Goal: Task Accomplishment & Management: Manage account settings

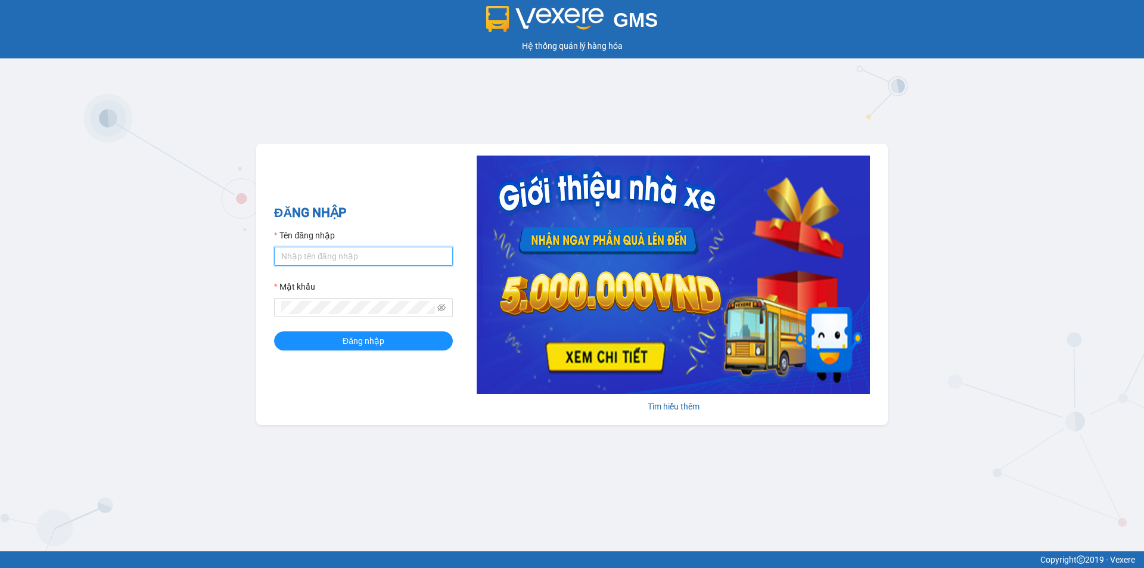
click at [372, 260] on input "Tên đăng nhập" at bounding box center [363, 256] width 179 height 19
type input "qanh0815457689.vinhquang"
click at [443, 308] on icon "eye-invisible" at bounding box center [442, 308] width 2 height 2
click at [394, 339] on button "Đăng nhập" at bounding box center [363, 340] width 179 height 19
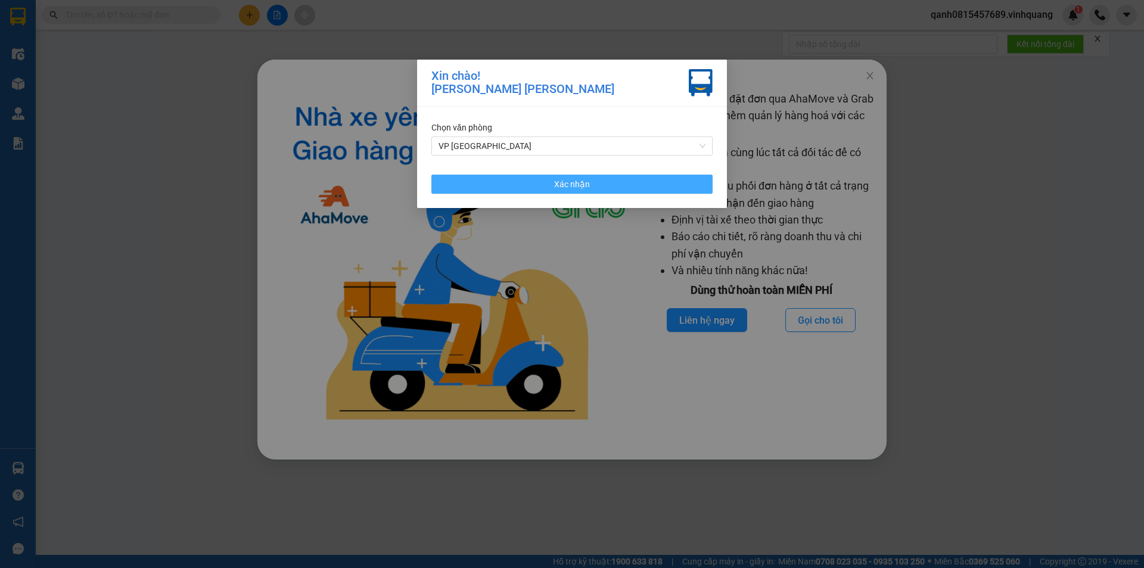
click at [509, 178] on button "Xác nhận" at bounding box center [571, 184] width 281 height 19
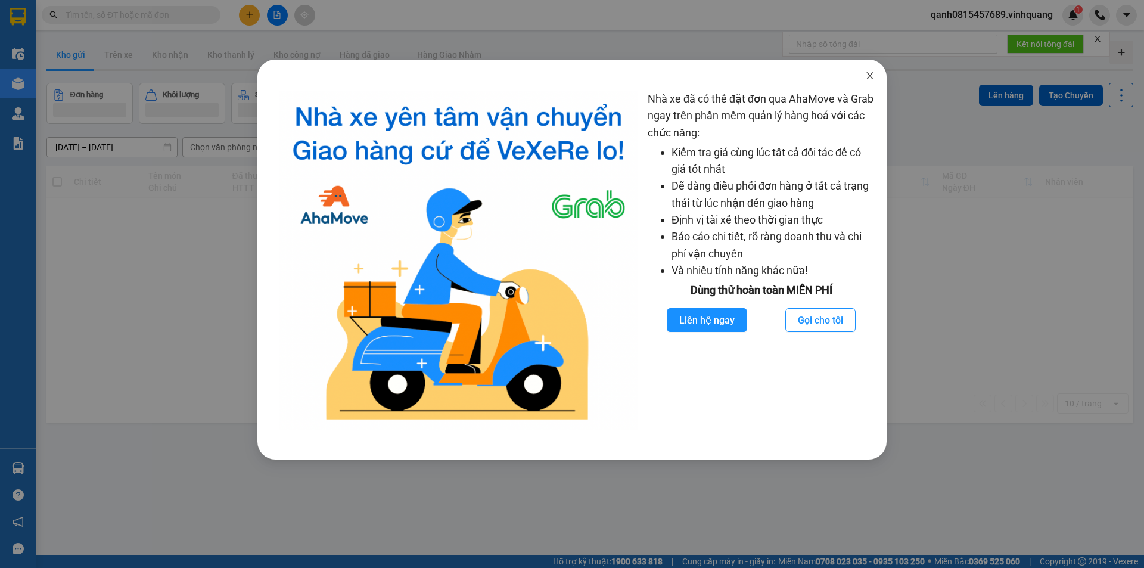
click at [873, 76] on icon "close" at bounding box center [870, 76] width 10 height 10
